Goal: Check status

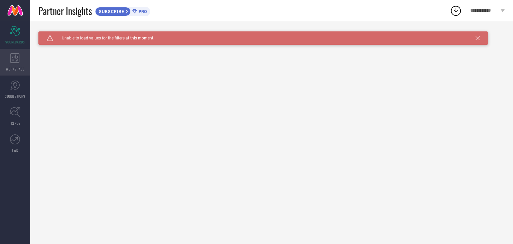
click at [12, 62] on icon at bounding box center [14, 58] width 9 height 10
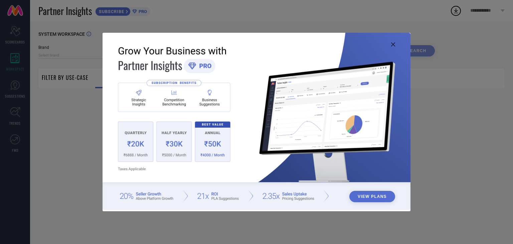
type input "1 STOP FASHION"
type input "All"
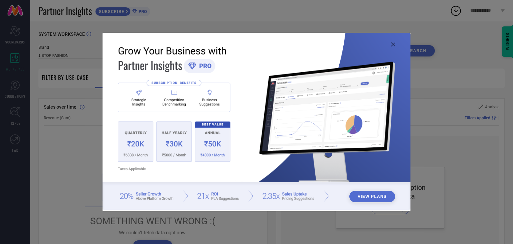
click at [392, 44] on icon at bounding box center [393, 44] width 4 height 4
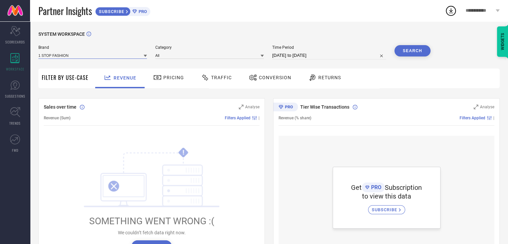
click at [106, 54] on input at bounding box center [92, 55] width 108 height 7
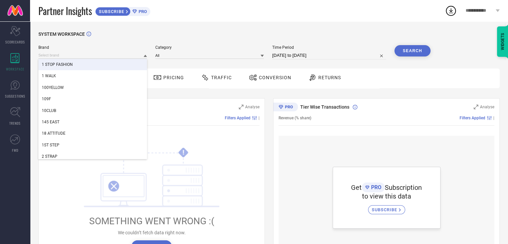
click at [164, 46] on span "Category" at bounding box center [209, 47] width 108 height 5
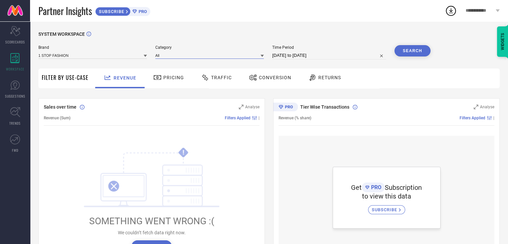
click at [181, 56] on input at bounding box center [209, 55] width 108 height 7
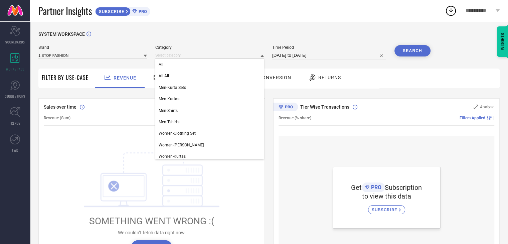
click at [196, 40] on div "SYSTEM WORKSPACE" at bounding box center [268, 38] width 461 height 14
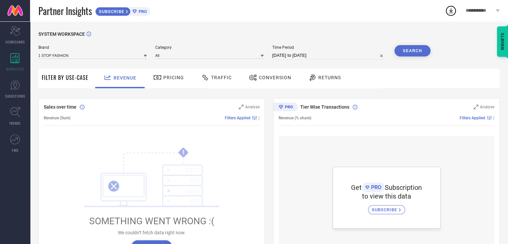
select select "6"
select select "2025"
select select "7"
select select "2025"
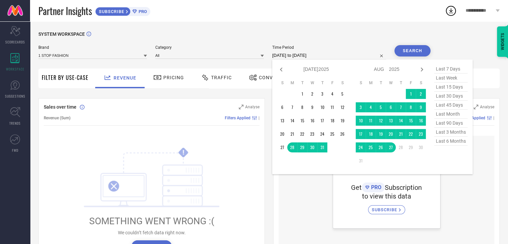
click at [349, 56] on input "[DATE] to [DATE]" at bounding box center [329, 55] width 114 height 8
click at [454, 95] on span "last 30 days" at bounding box center [450, 95] width 33 height 9
type input "[DATE] to [DATE]"
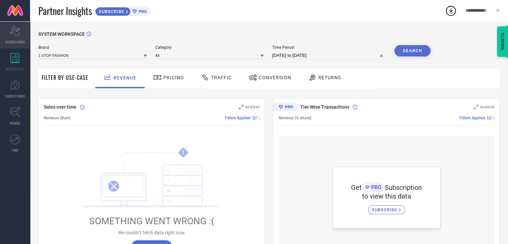
click at [17, 33] on icon "Scorecard" at bounding box center [15, 31] width 10 height 10
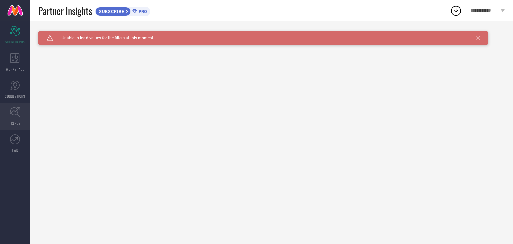
click at [13, 124] on span "TRENDS" at bounding box center [14, 122] width 11 height 5
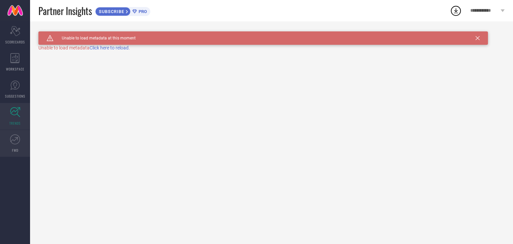
click at [14, 141] on icon at bounding box center [14, 139] width 7 height 5
